Goal: Task Accomplishment & Management: Use online tool/utility

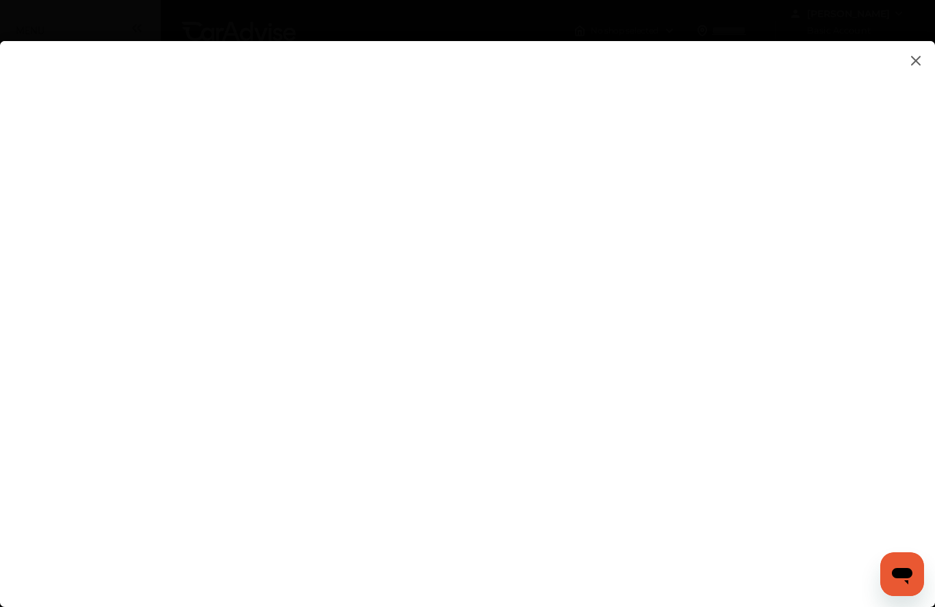
click at [778, 362] on flutter-view at bounding box center [467, 320] width 935 height 558
click at [811, 315] on flutter-view at bounding box center [467, 320] width 935 height 558
click at [840, 259] on flutter-view at bounding box center [467, 320] width 935 height 558
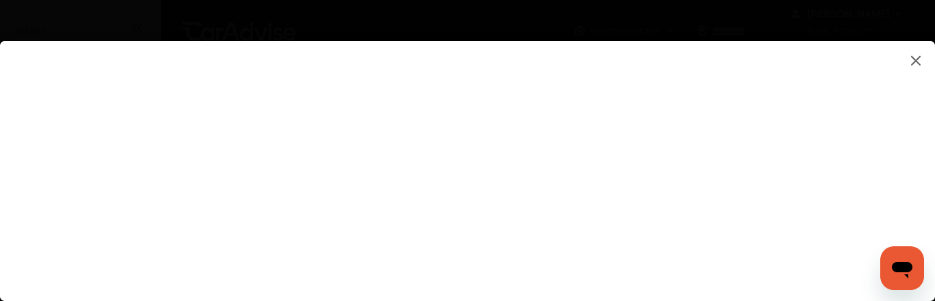
type input "**********"
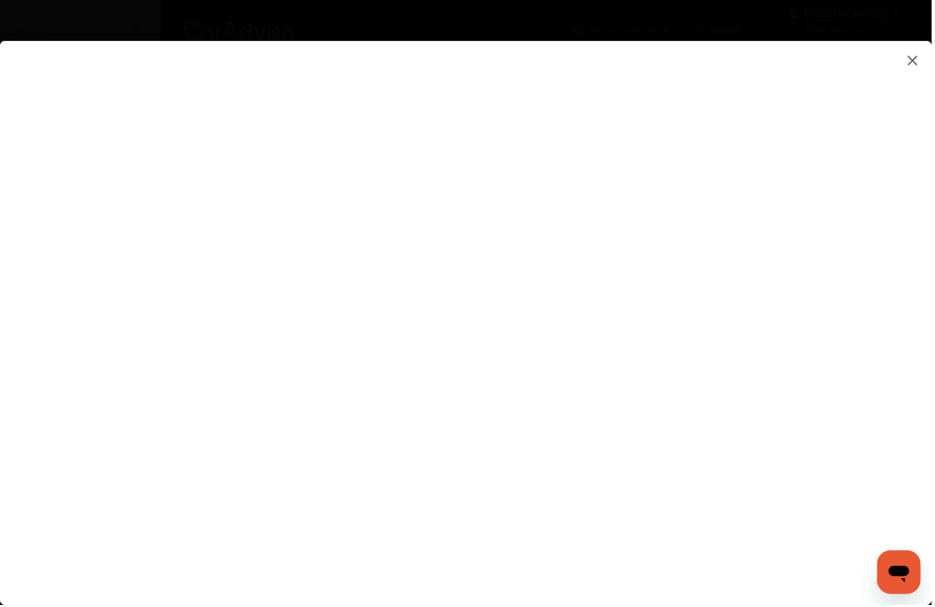
click at [897, 494] on flutter-view "**********" at bounding box center [467, 320] width 935 height 558
click at [824, 385] on flutter-view at bounding box center [467, 320] width 935 height 558
click at [892, 377] on flutter-view at bounding box center [467, 320] width 935 height 558
click at [886, 300] on flutter-view at bounding box center [467, 320] width 935 height 558
click at [810, 417] on flutter-view at bounding box center [467, 320] width 935 height 558
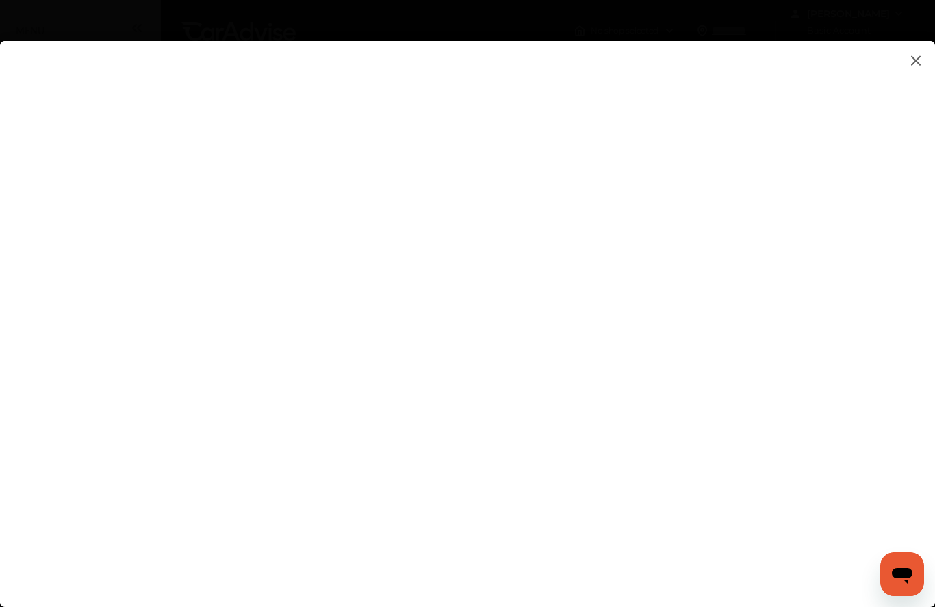
click at [810, 417] on flutter-view at bounding box center [467, 320] width 935 height 558
click at [797, 344] on flutter-view at bounding box center [467, 320] width 935 height 558
click at [913, 60] on img at bounding box center [915, 60] width 16 height 17
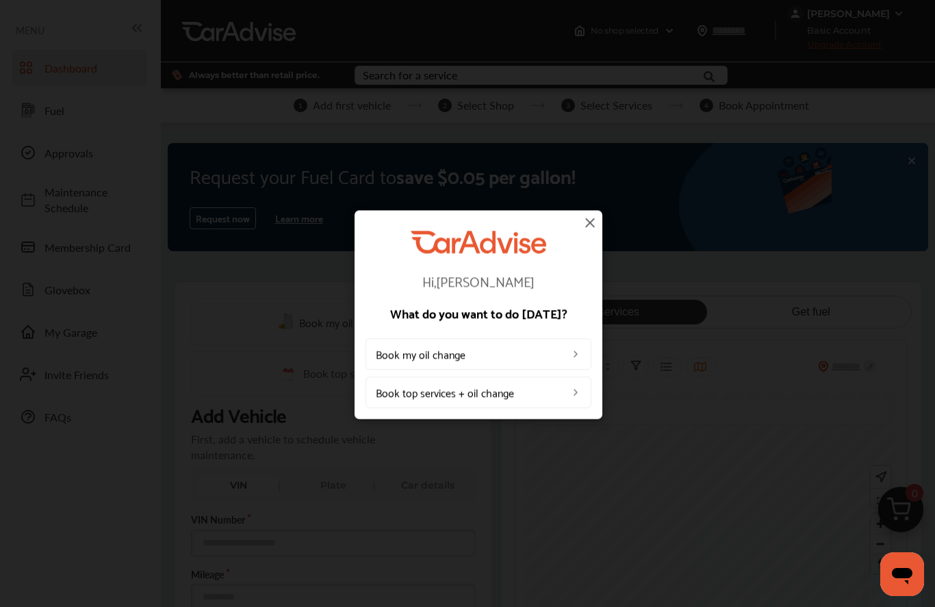
click at [597, 221] on img at bounding box center [590, 222] width 16 height 16
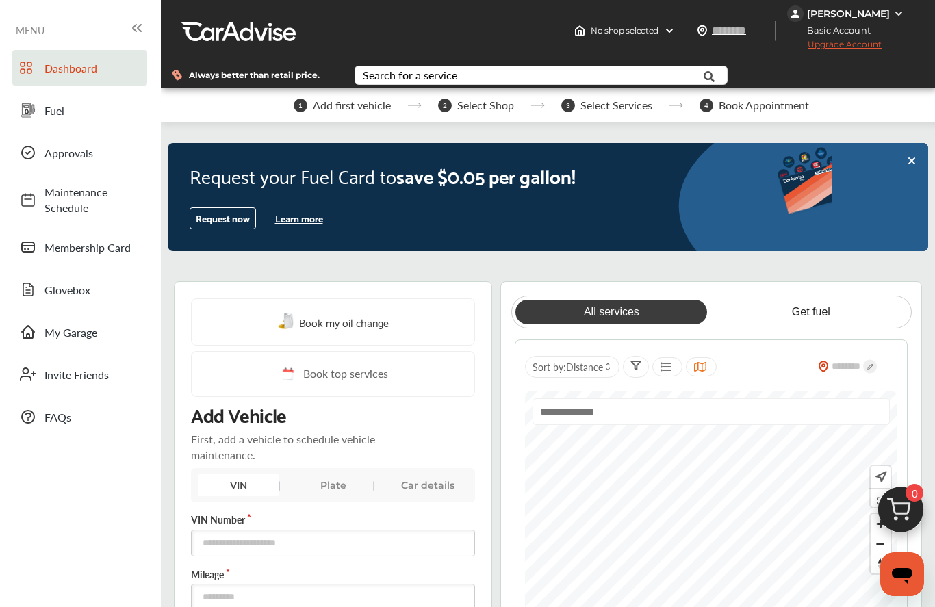
click at [595, 223] on div "Request now Learn more" at bounding box center [422, 218] width 465 height 22
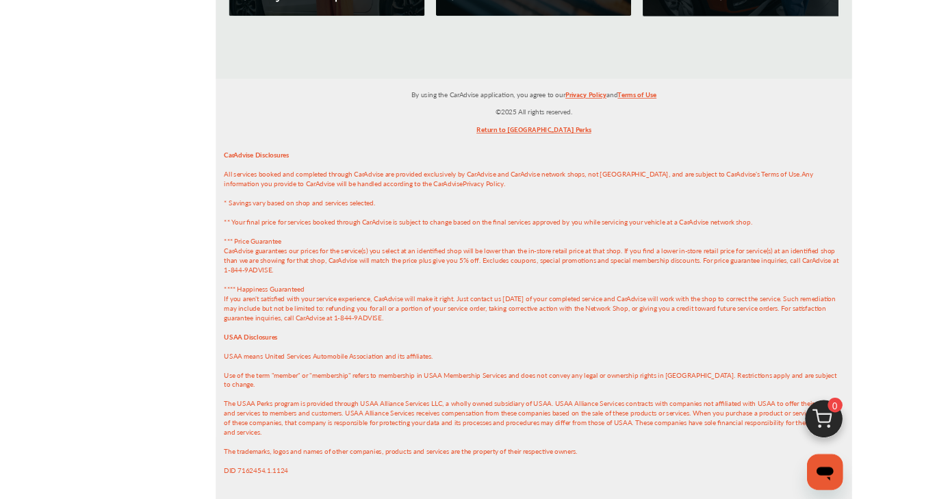
scroll to position [1639, 0]
